Goal: Information Seeking & Learning: Stay updated

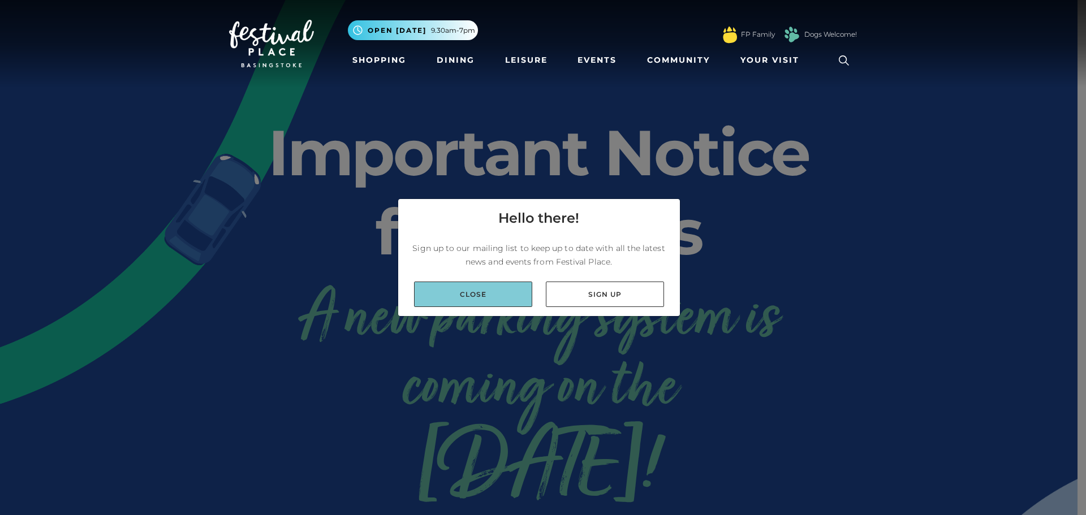
click at [489, 291] on link "Close" at bounding box center [473, 294] width 118 height 25
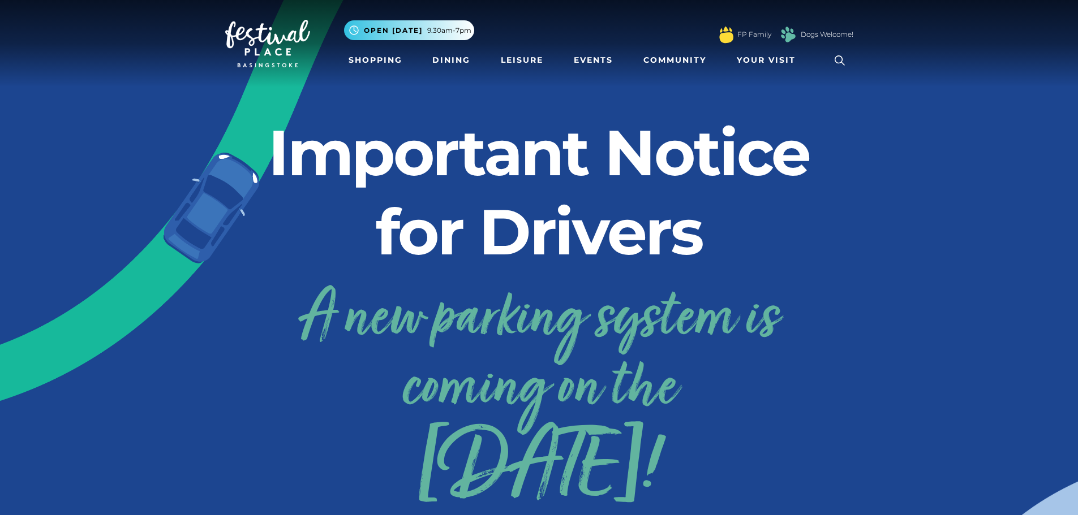
click at [529, 320] on link "A new parking system is coming on the 24th September!" at bounding box center [539, 388] width 628 height 227
click at [539, 337] on link "A new parking system is coming on the 24th September!" at bounding box center [539, 388] width 628 height 227
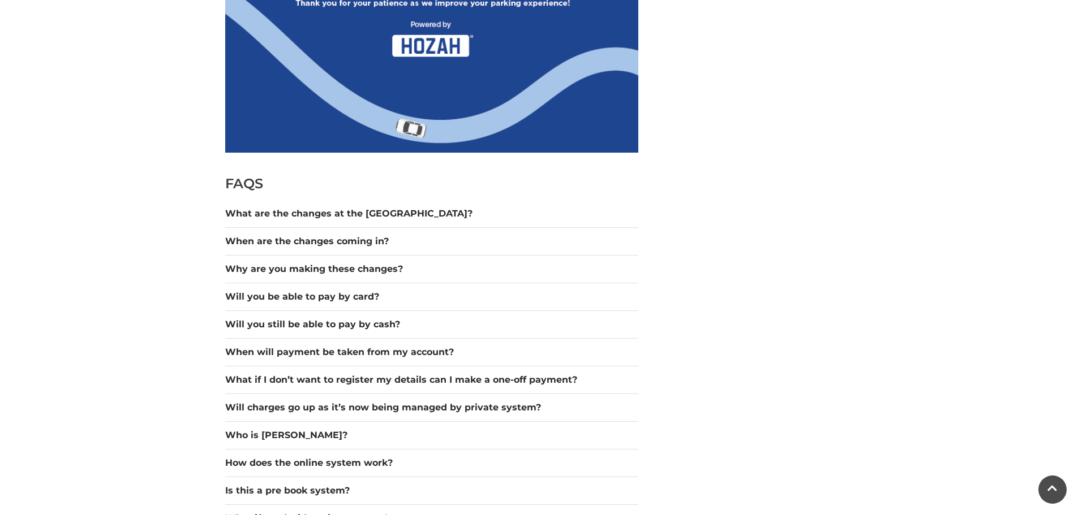
scroll to position [1244, 0]
